Goal: Check status: Check status

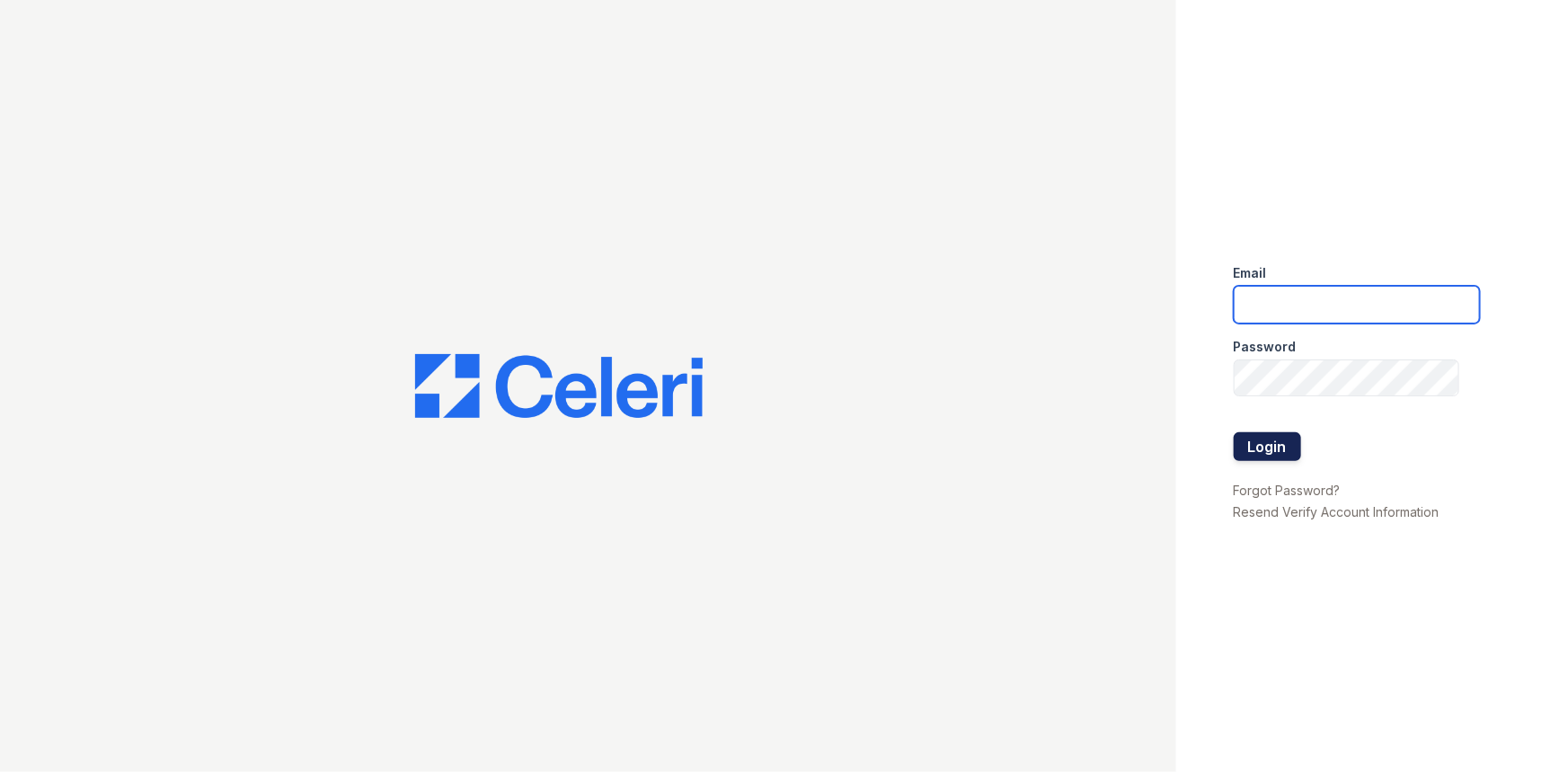
type input "rsingleton@trinity-pm.com"
click at [1276, 434] on button "Login" at bounding box center [1267, 447] width 67 height 29
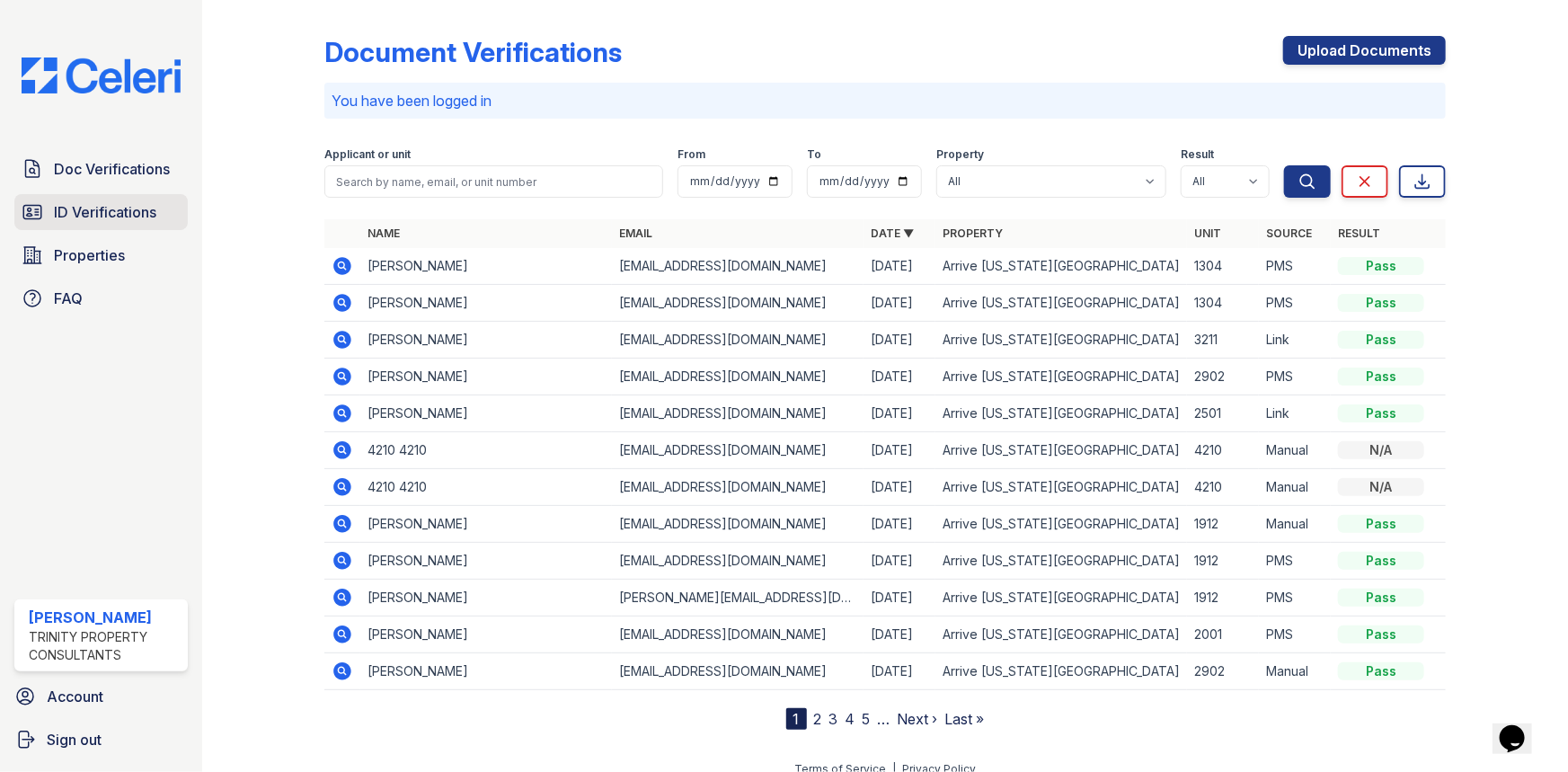
click at [76, 215] on span "ID Verifications" at bounding box center [105, 212] width 102 height 21
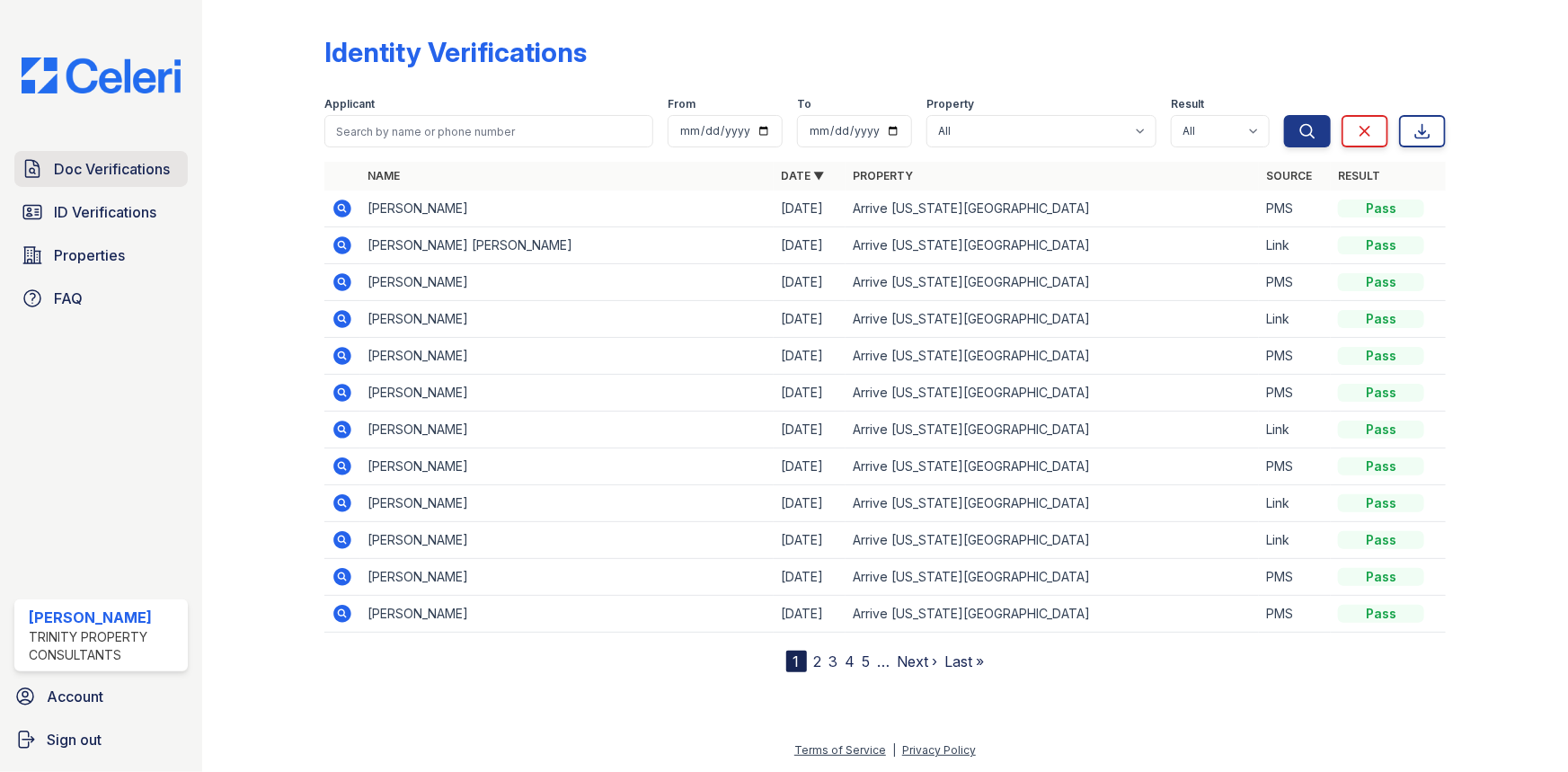
click at [174, 160] on link "Doc Verifications" at bounding box center [101, 169] width 173 height 36
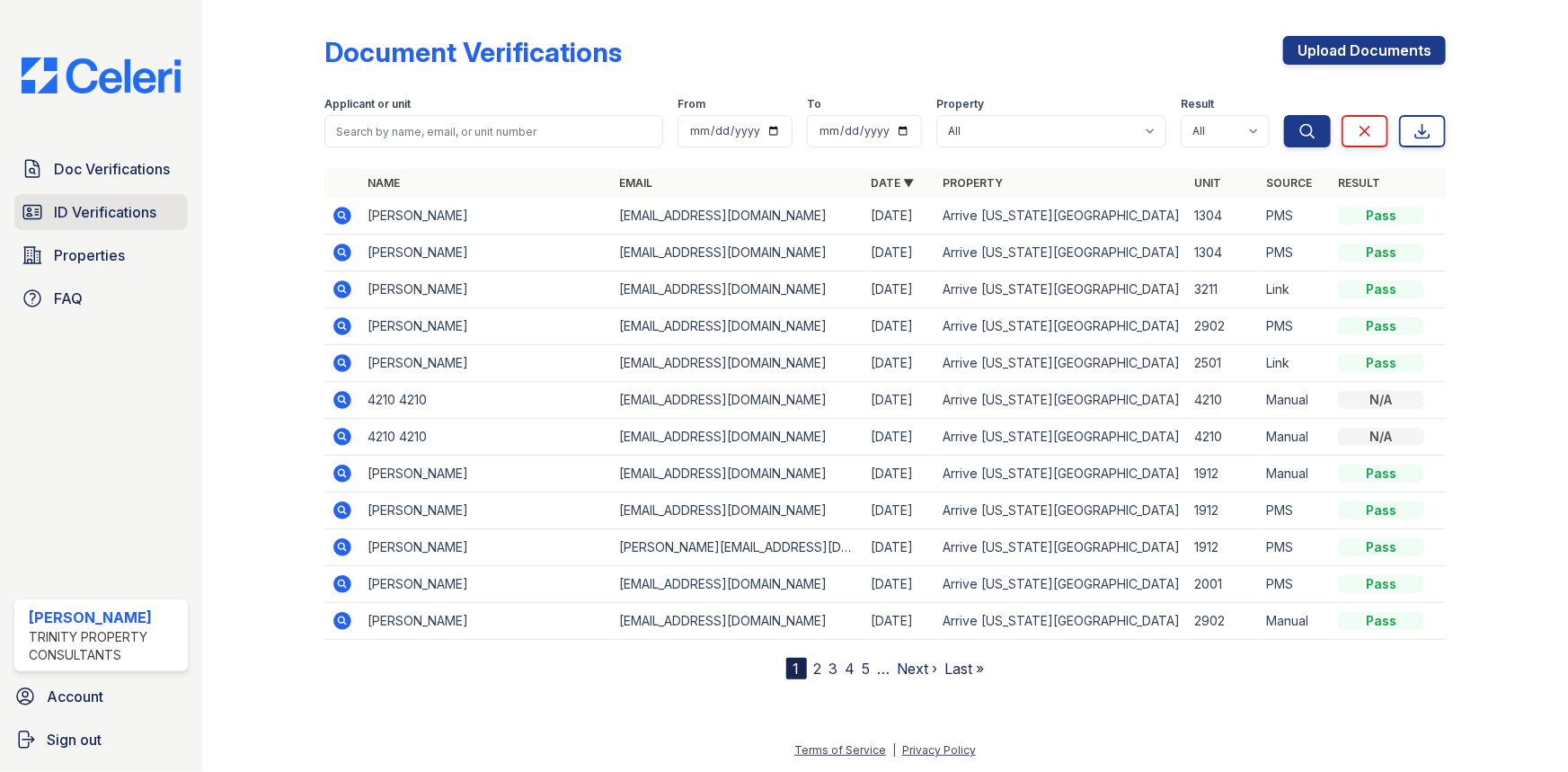
click at [133, 197] on link "ID Verifications" at bounding box center [101, 211] width 173 height 36
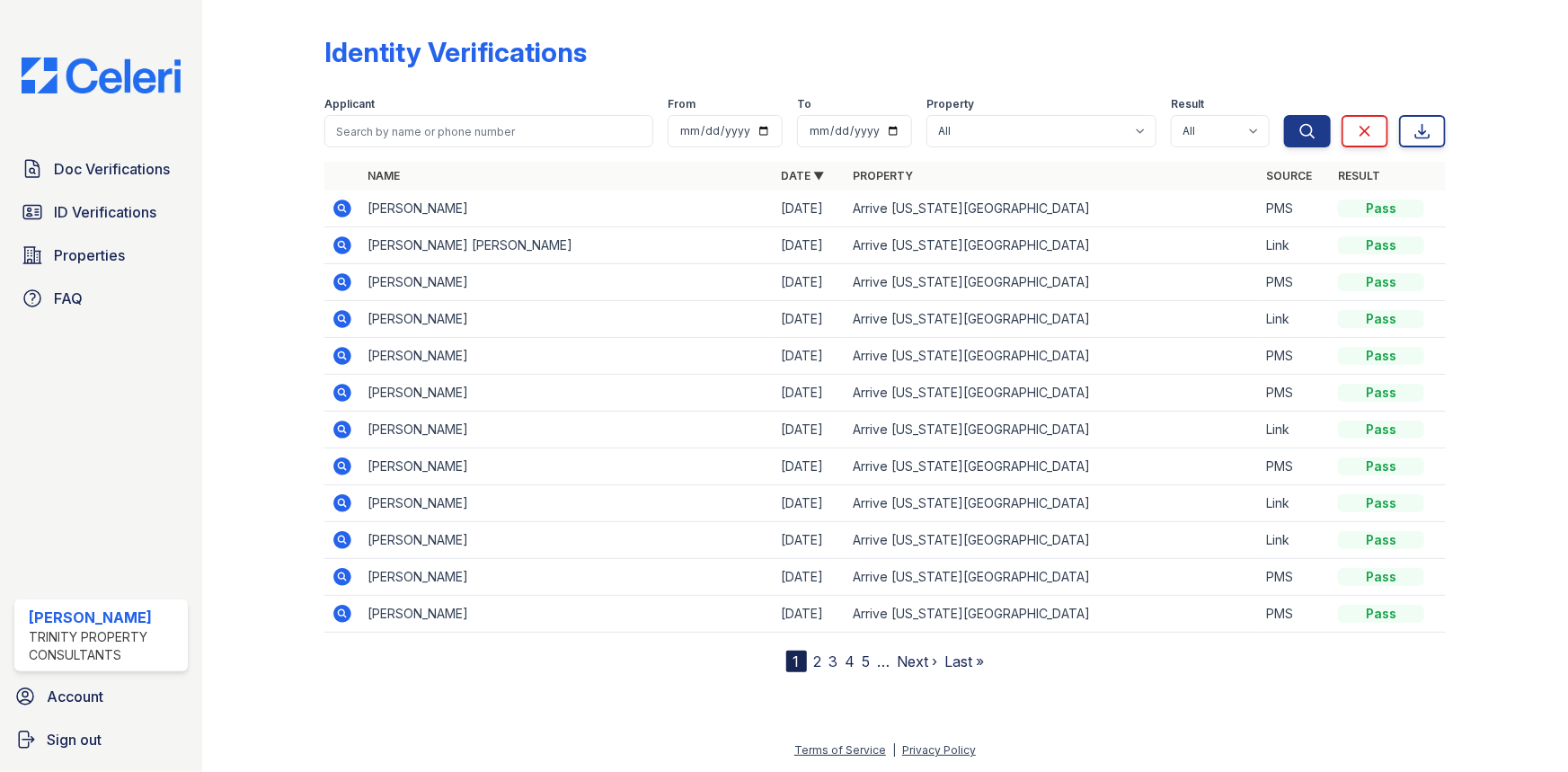
click at [348, 214] on icon at bounding box center [342, 208] width 18 height 18
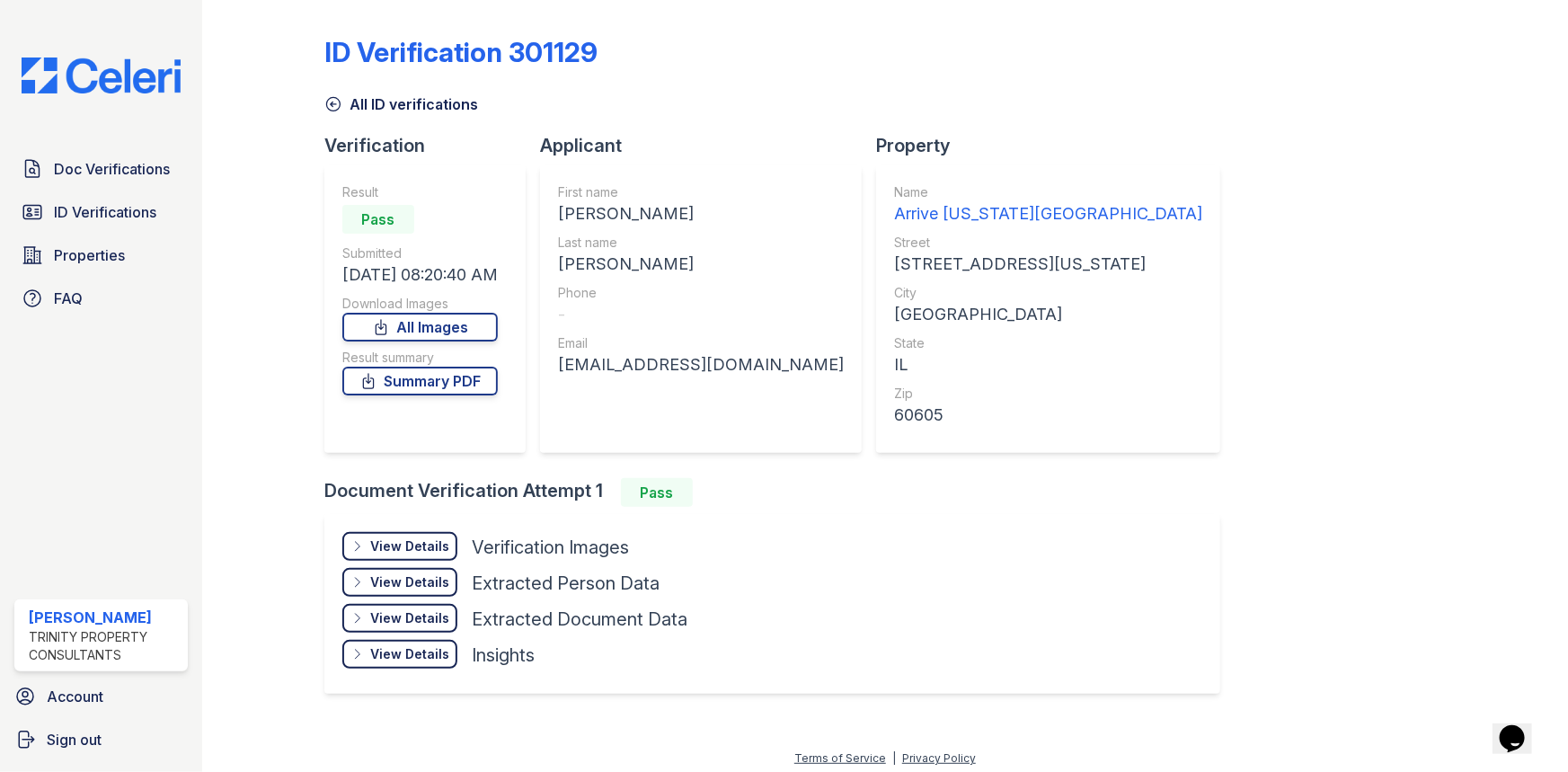
click at [388, 544] on div "View Details" at bounding box center [410, 546] width 79 height 18
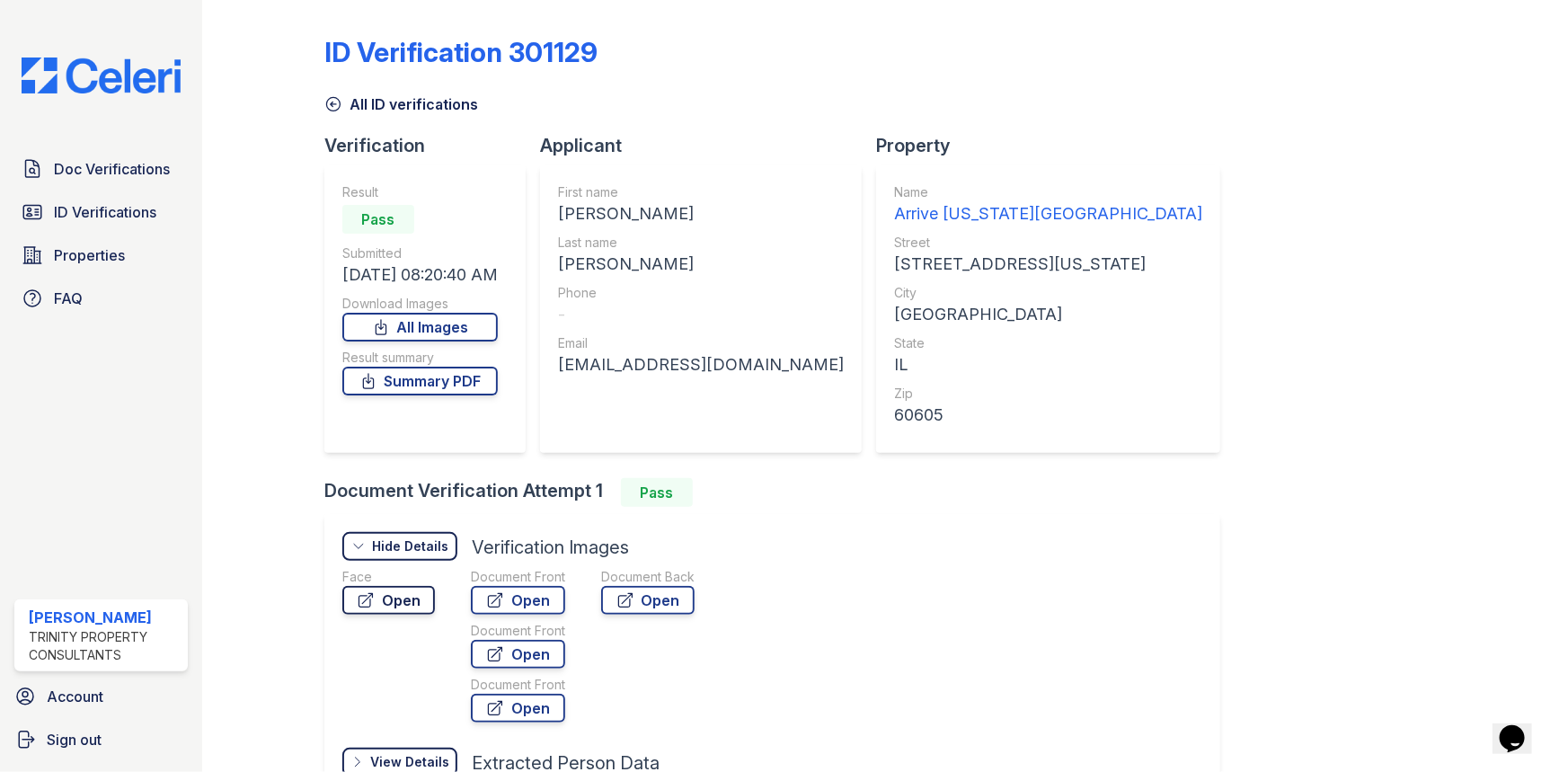
click at [416, 593] on link "Open" at bounding box center [388, 600] width 93 height 29
click at [517, 601] on link "Open" at bounding box center [518, 600] width 94 height 29
click at [643, 599] on link "Open" at bounding box center [648, 600] width 93 height 29
click at [396, 596] on link "Open" at bounding box center [388, 600] width 93 height 29
click at [90, 231] on div "Doc Verifications ID Verifications Properties FAQ" at bounding box center [100, 234] width 188 height 166
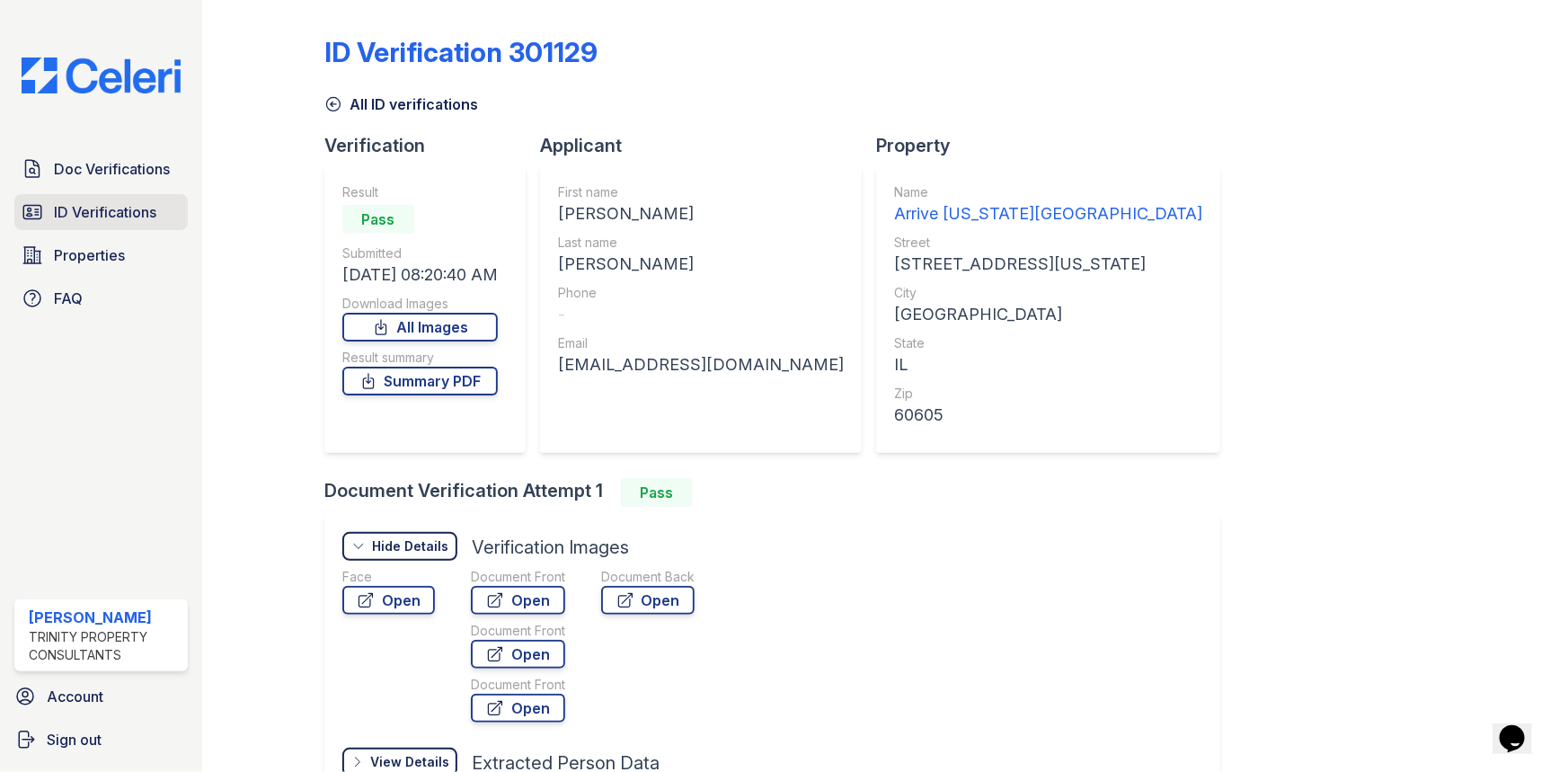
click at [100, 220] on span "ID Verifications" at bounding box center [105, 212] width 102 height 21
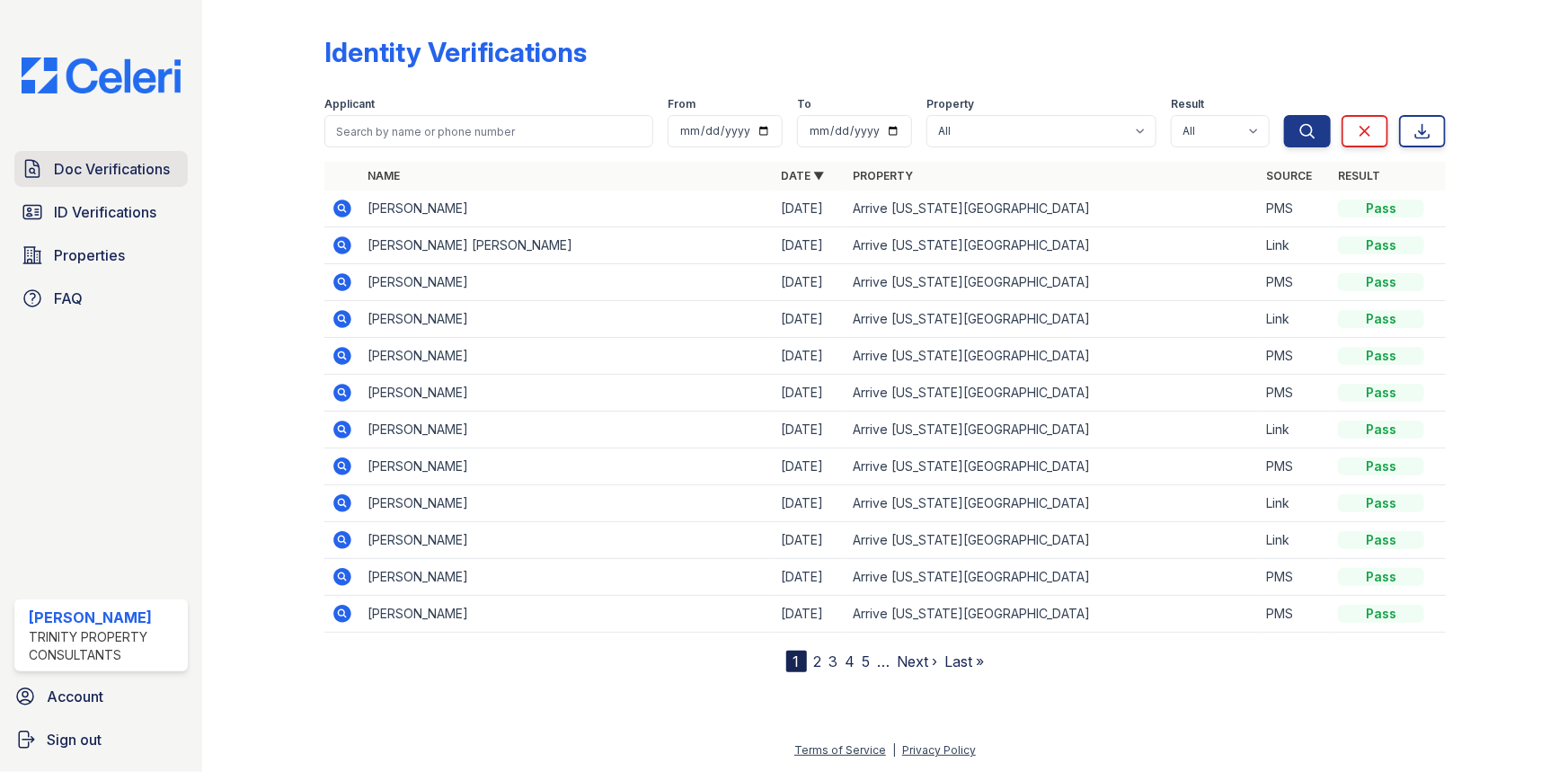
click at [140, 166] on span "Doc Verifications" at bounding box center [112, 169] width 116 height 21
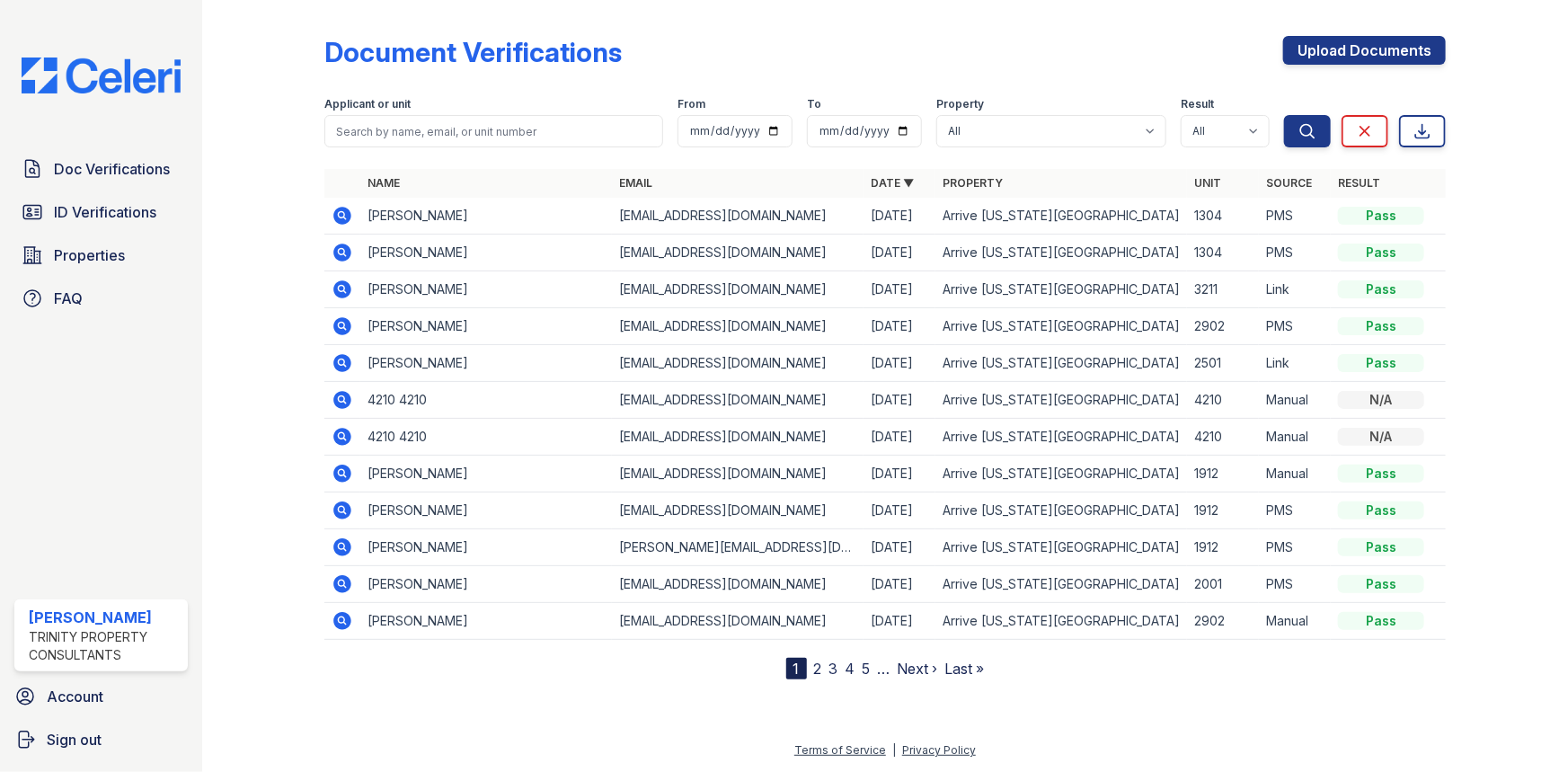
click at [338, 208] on icon at bounding box center [342, 215] width 18 height 18
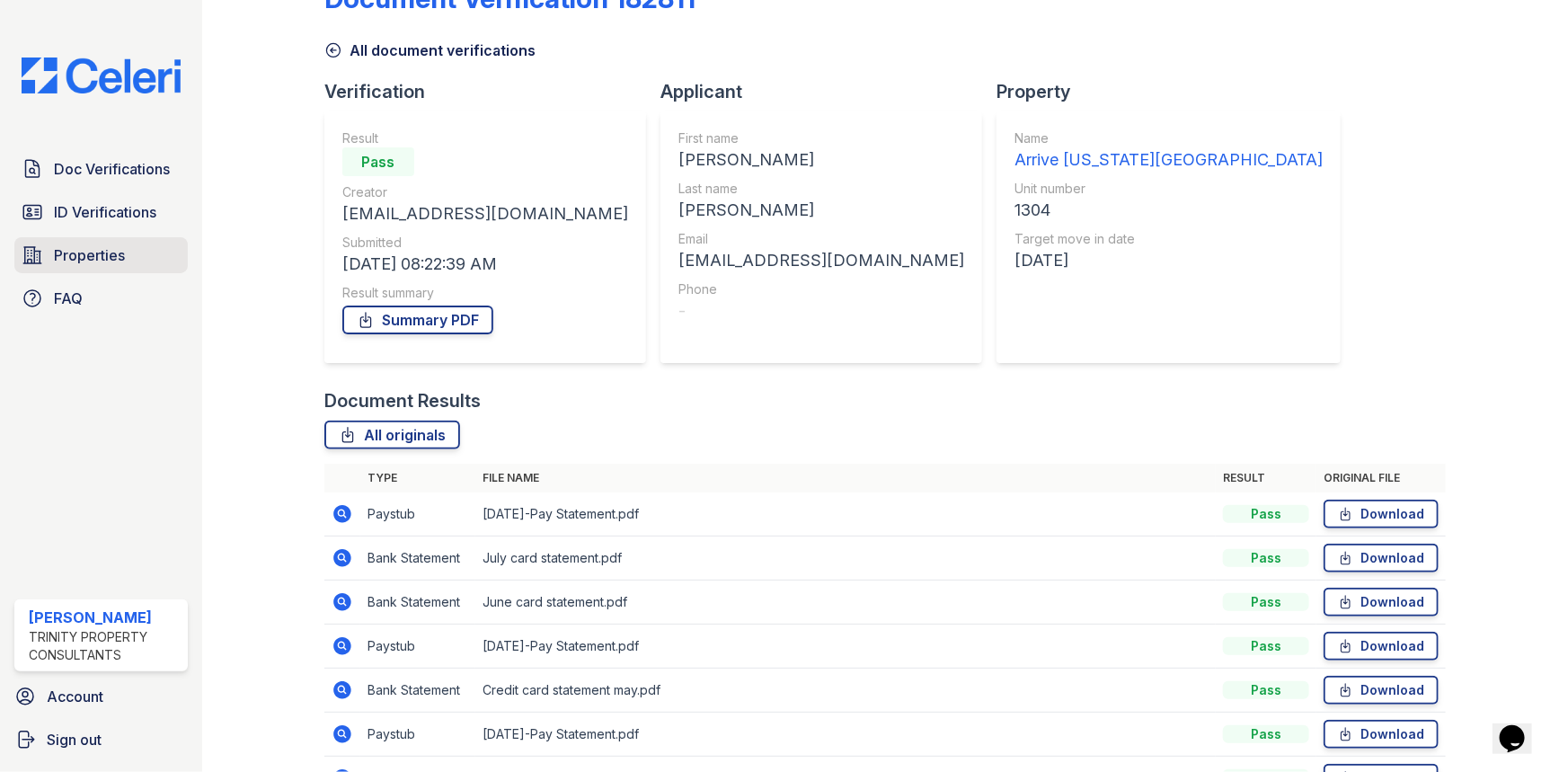
scroll to position [81, 0]
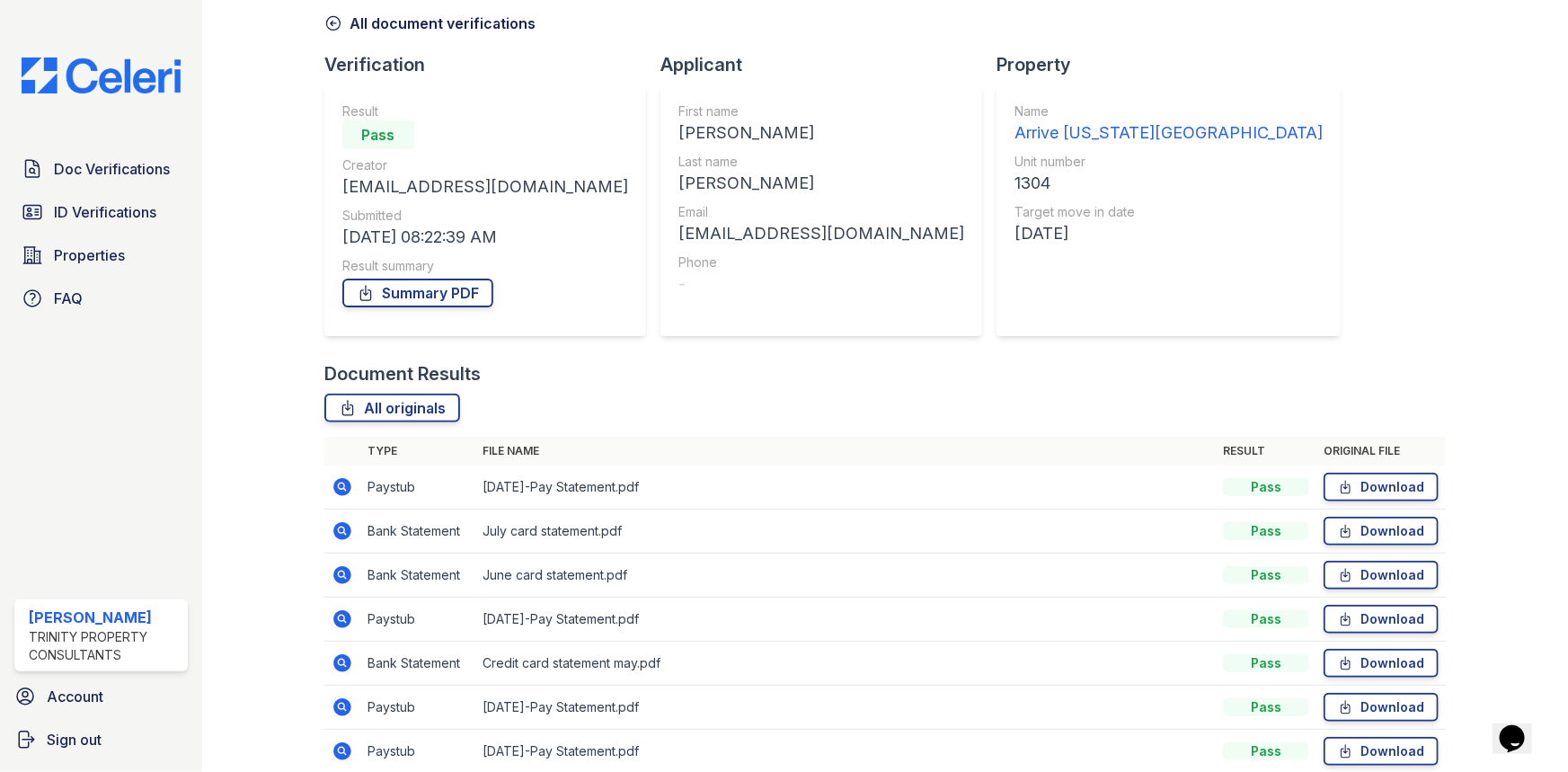
click at [339, 529] on icon at bounding box center [341, 529] width 5 height 5
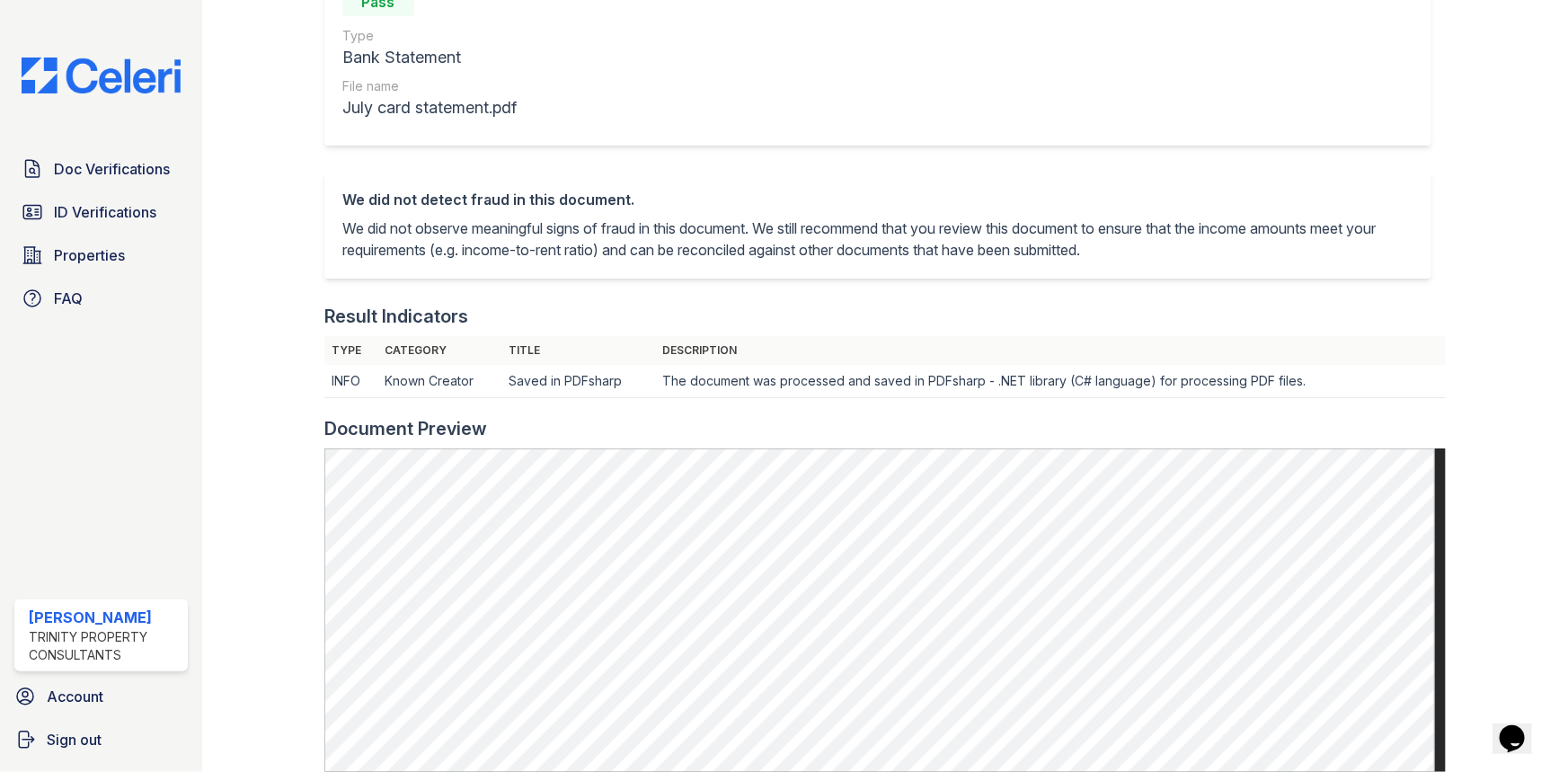
scroll to position [245, 0]
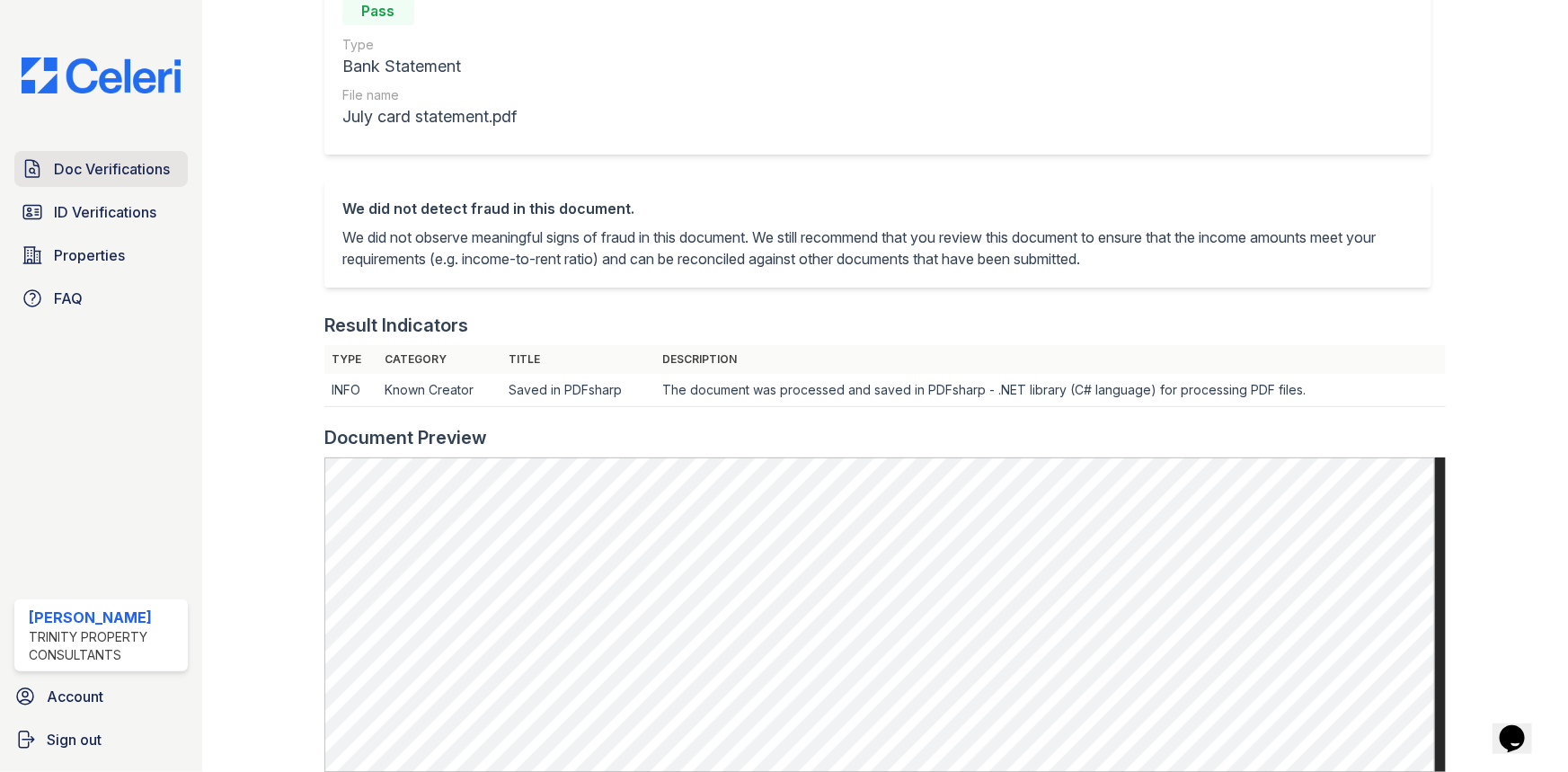
click at [106, 177] on span "Doc Verifications" at bounding box center [112, 169] width 116 height 21
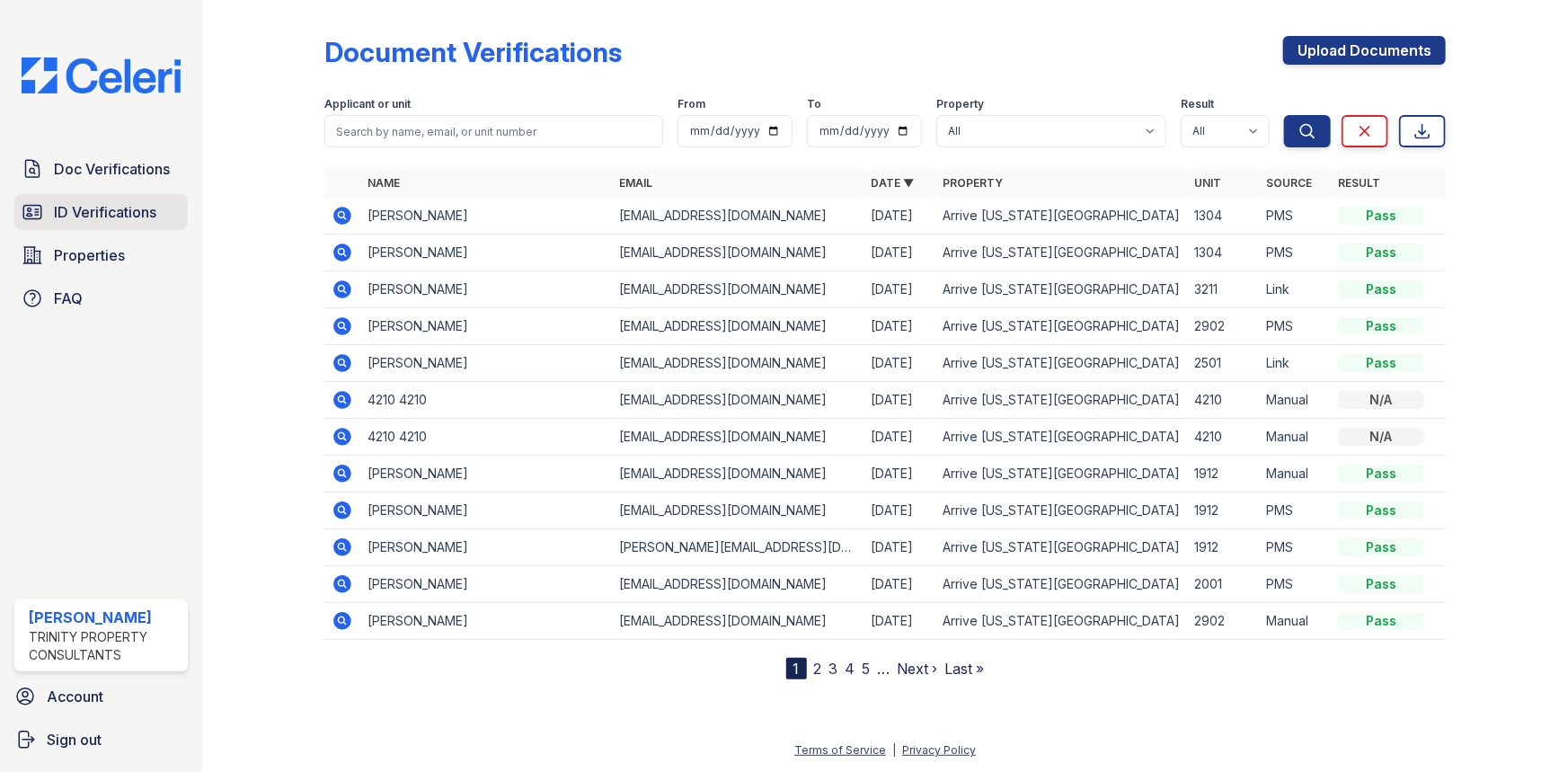
click at [91, 197] on link "ID Verifications" at bounding box center [101, 211] width 173 height 36
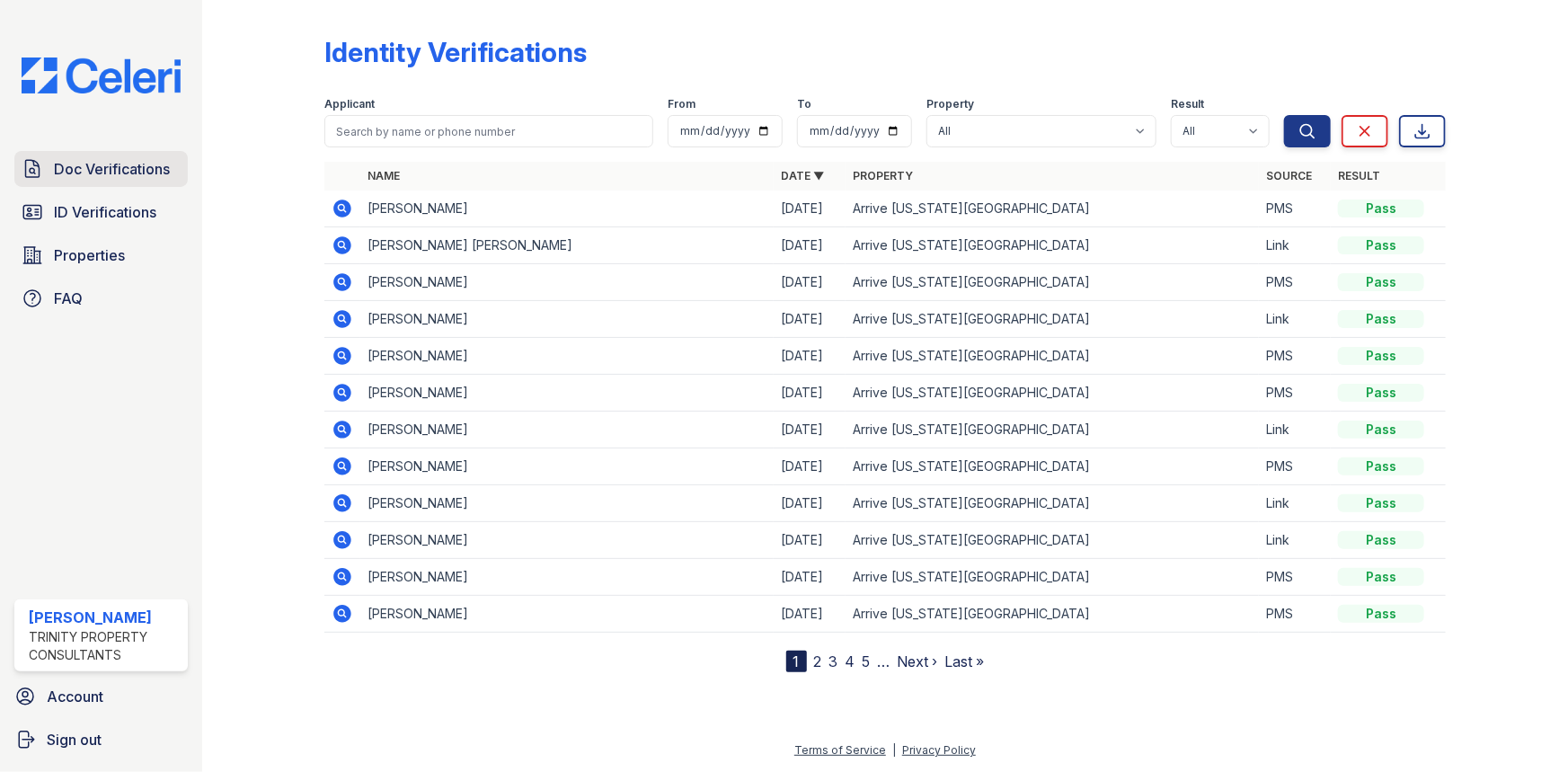
click at [120, 170] on span "Doc Verifications" at bounding box center [112, 169] width 116 height 21
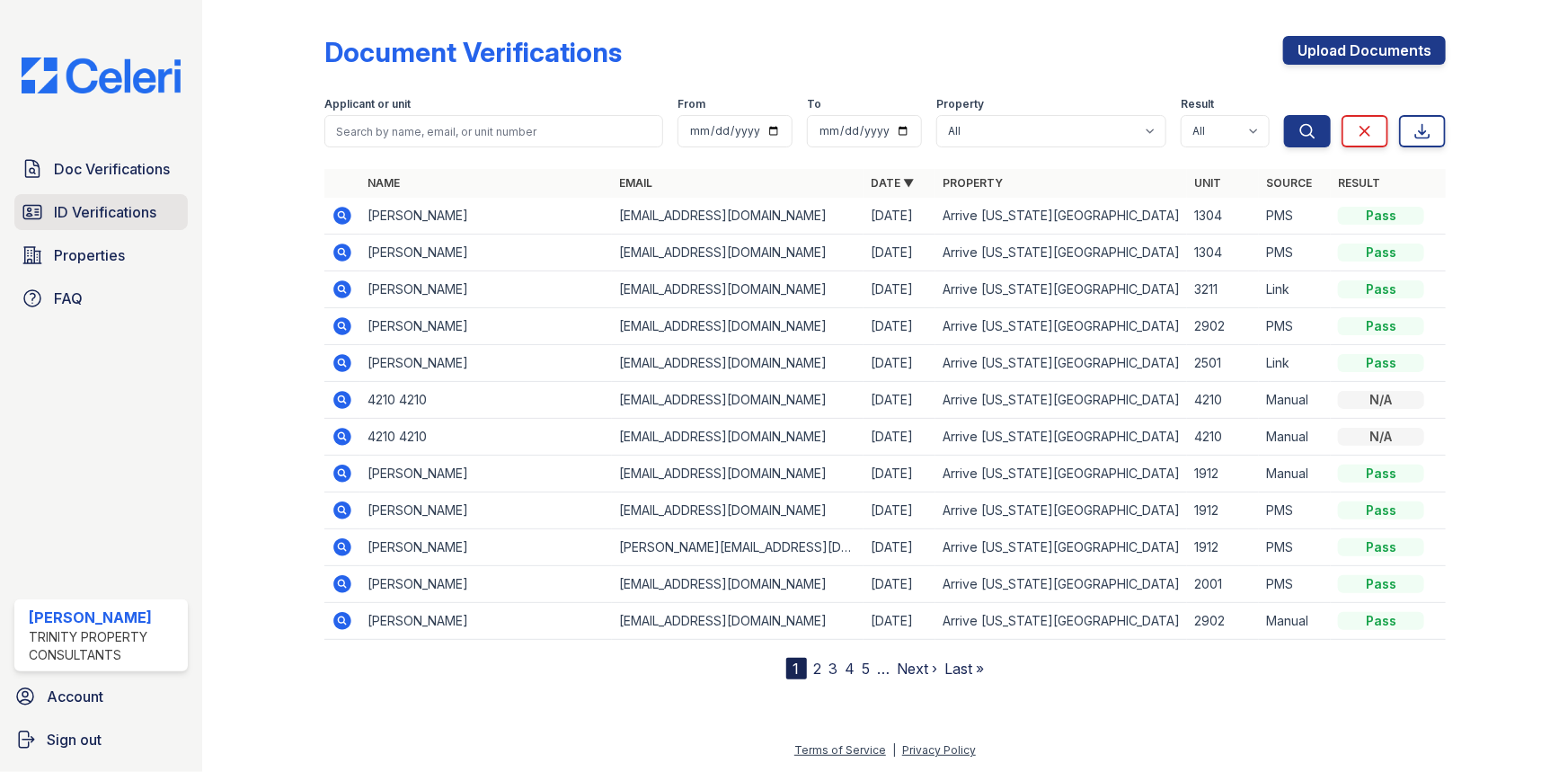
click at [155, 222] on span "ID Verifications" at bounding box center [105, 212] width 102 height 21
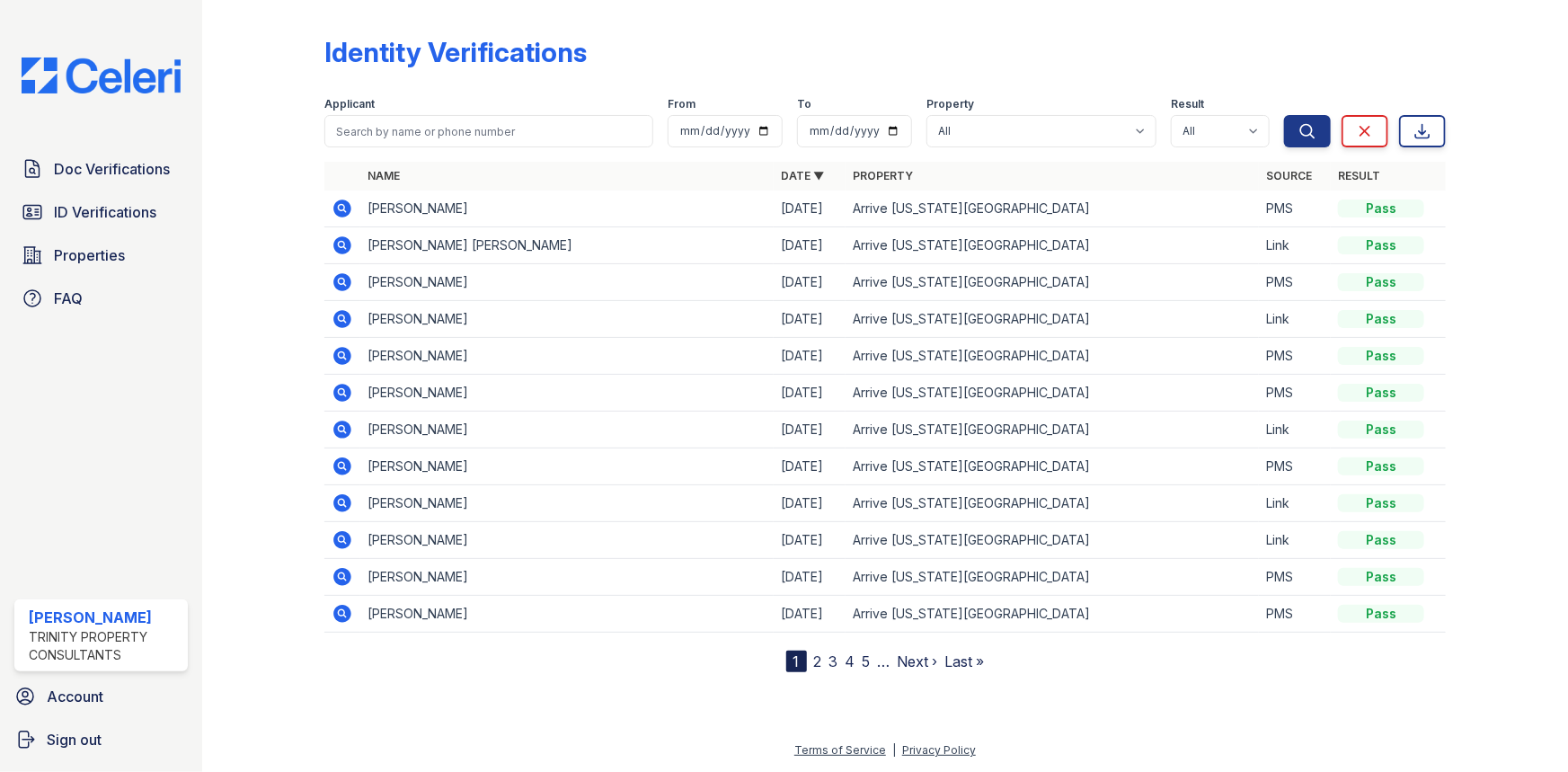
click at [336, 280] on icon at bounding box center [342, 281] width 18 height 18
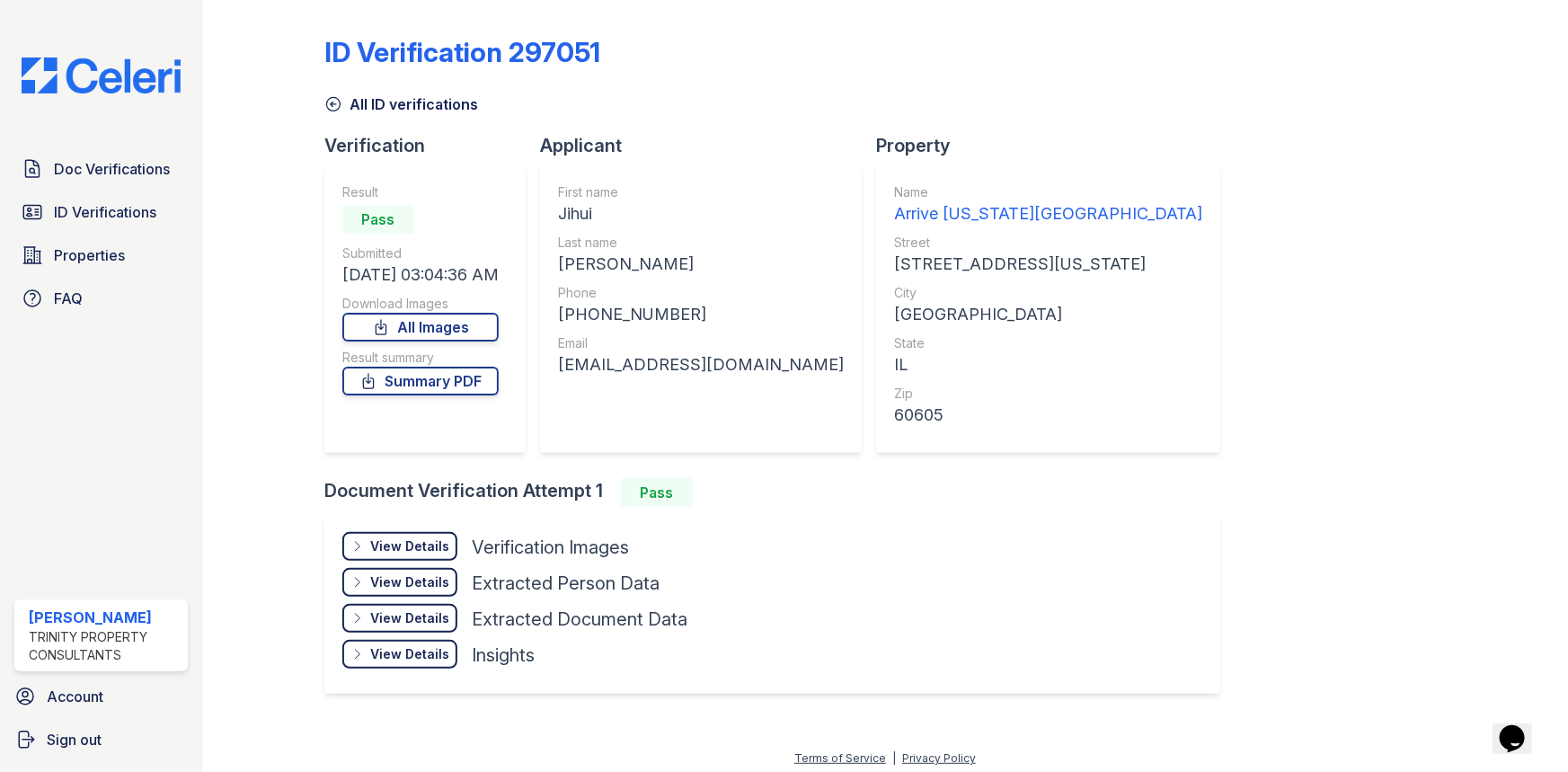
click at [345, 554] on div "View Details Details" at bounding box center [399, 546] width 115 height 29
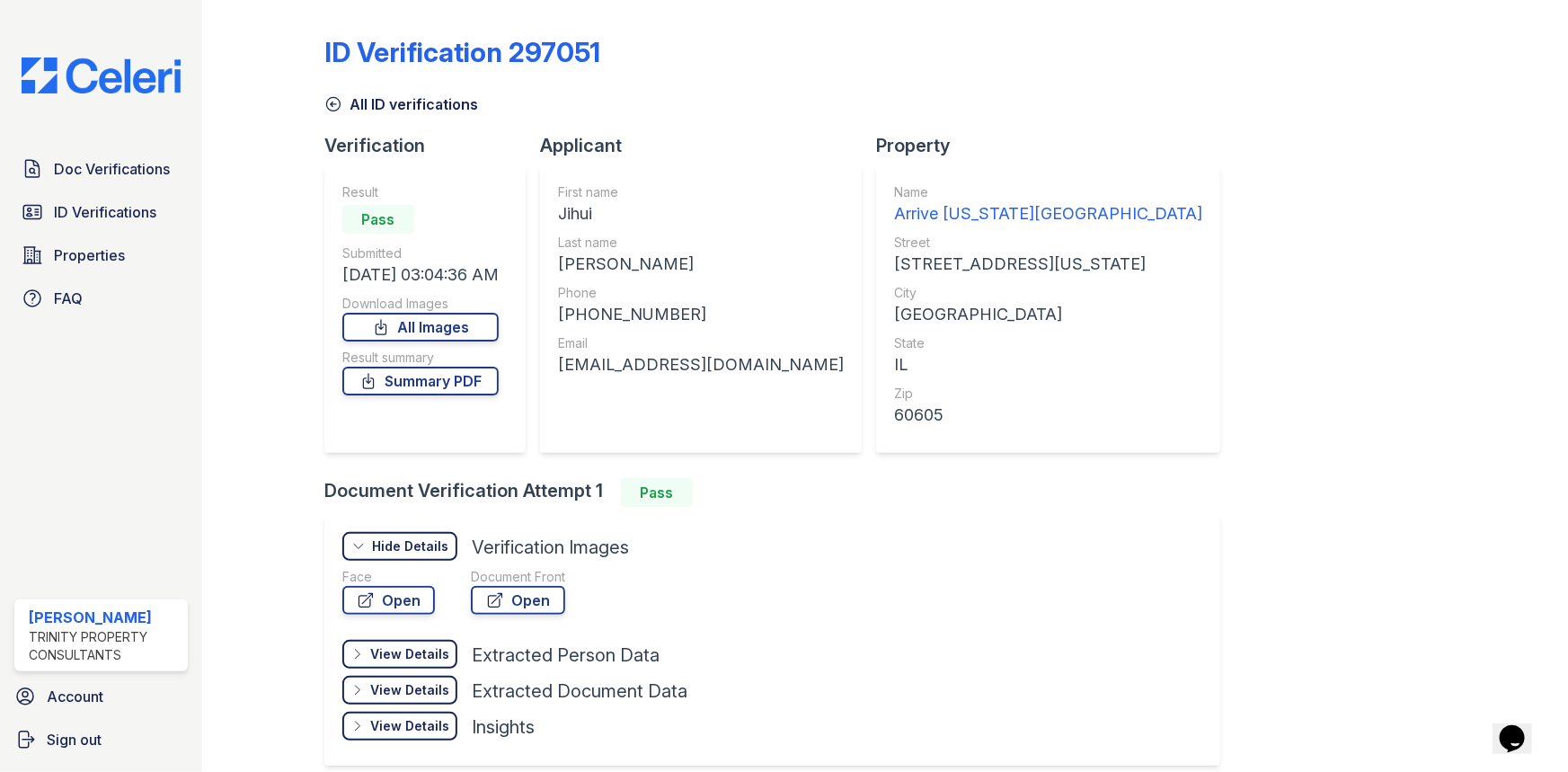
click at [366, 555] on div "Hide Details Details" at bounding box center [399, 546] width 115 height 29
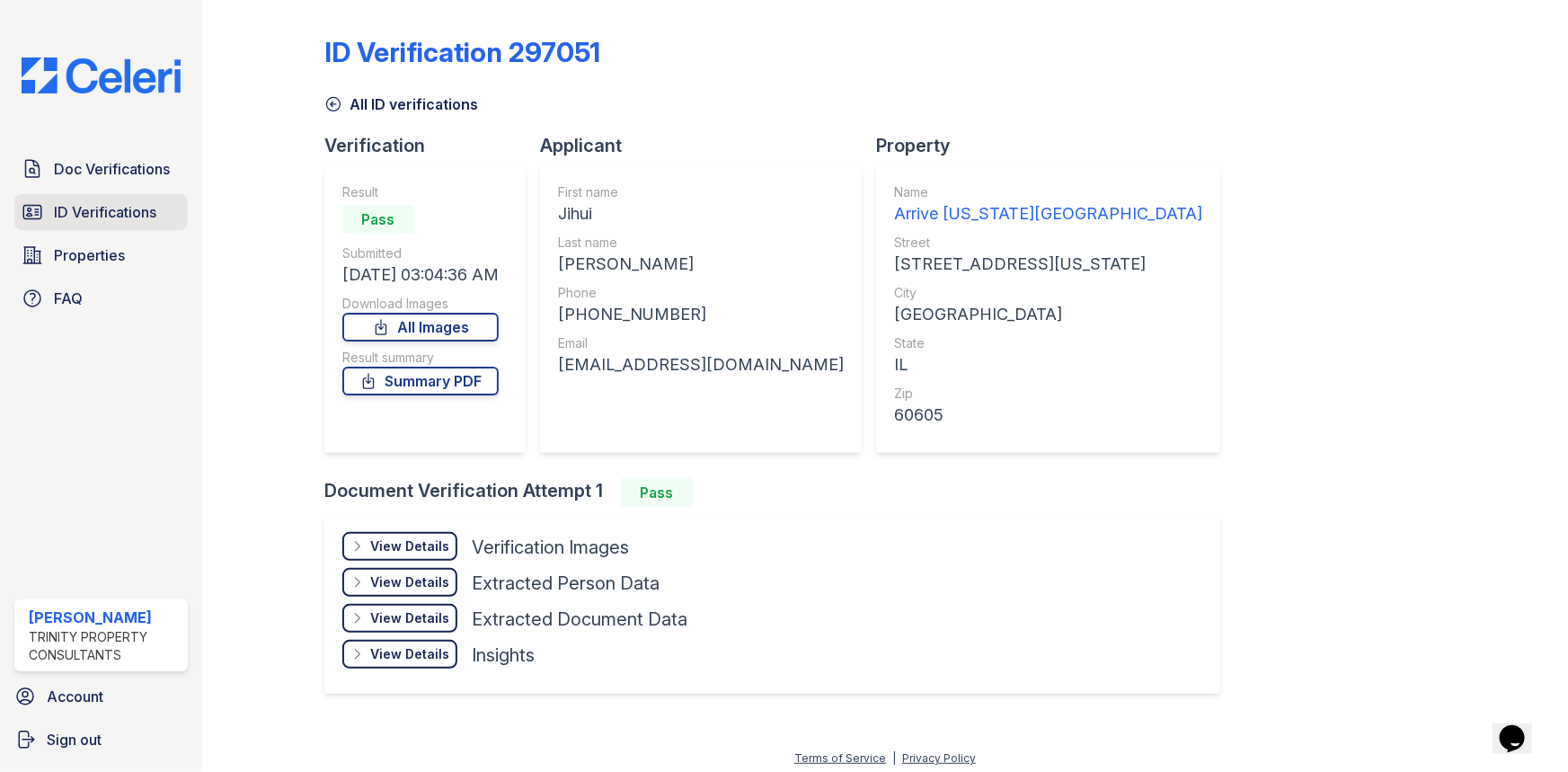
click at [113, 228] on link "ID Verifications" at bounding box center [101, 211] width 173 height 36
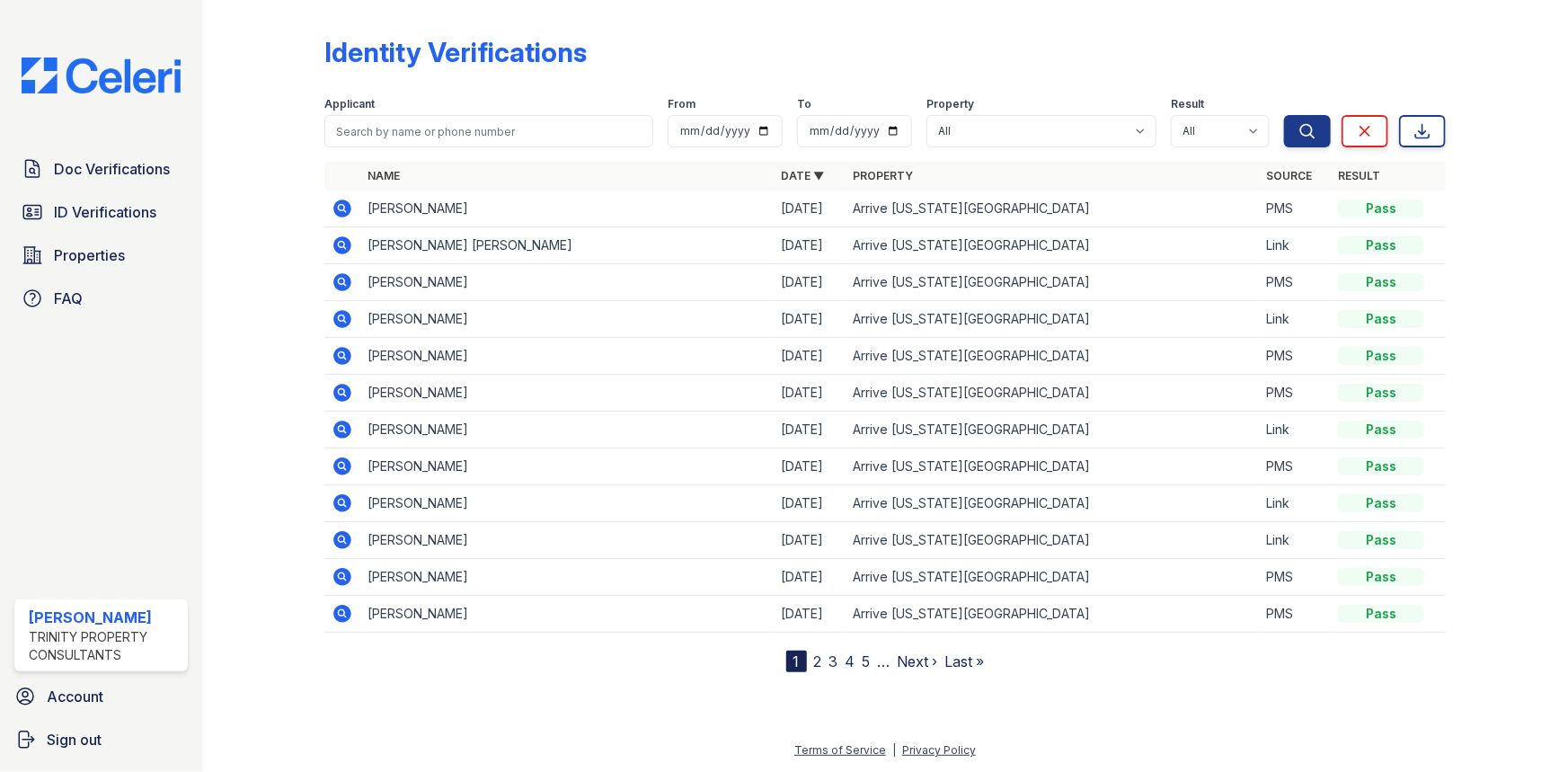
click at [332, 280] on icon at bounding box center [342, 282] width 21 height 21
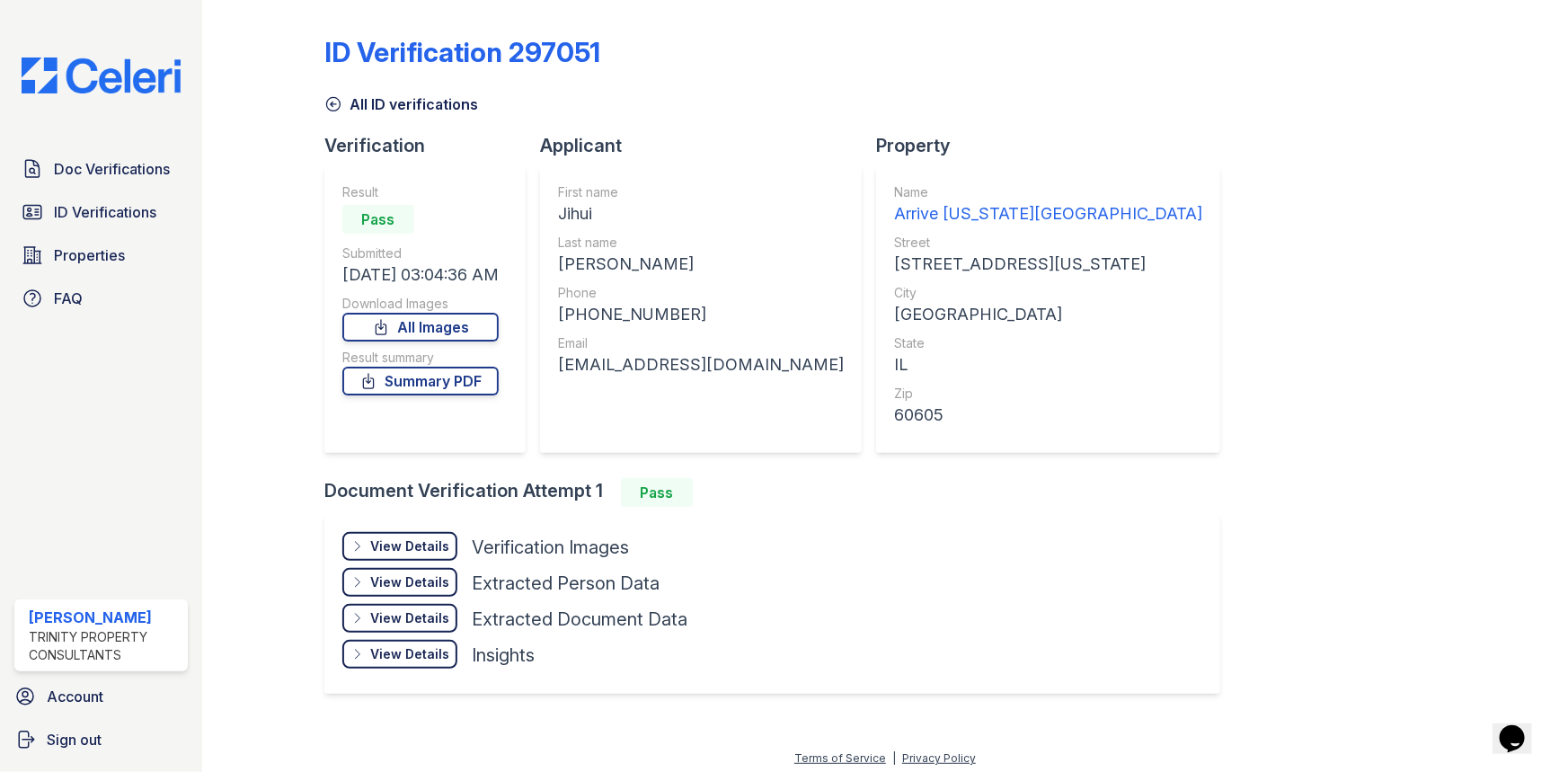
click at [359, 539] on icon at bounding box center [358, 546] width 14 height 14
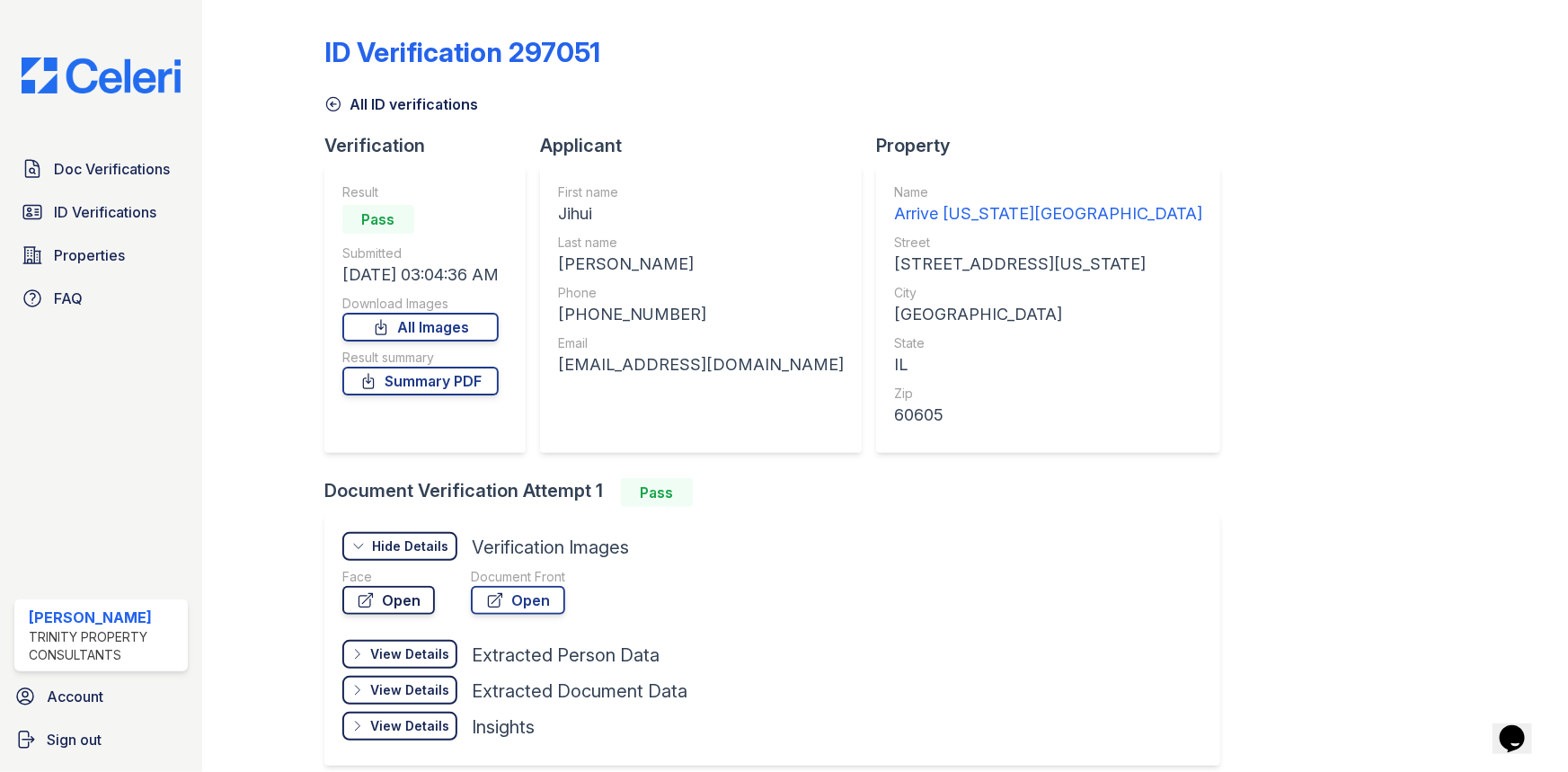
click at [404, 604] on link "Open" at bounding box center [388, 600] width 93 height 29
click at [443, 385] on link "Summary PDF" at bounding box center [420, 381] width 156 height 29
